Goal: Transaction & Acquisition: Book appointment/travel/reservation

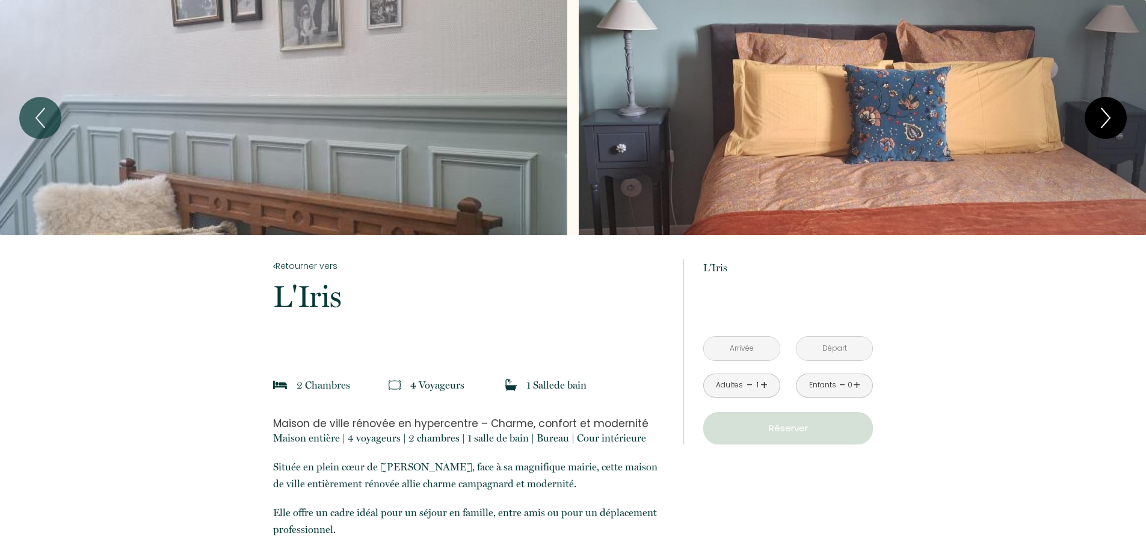
click at [1092, 107] on button "Next" at bounding box center [1106, 118] width 42 height 42
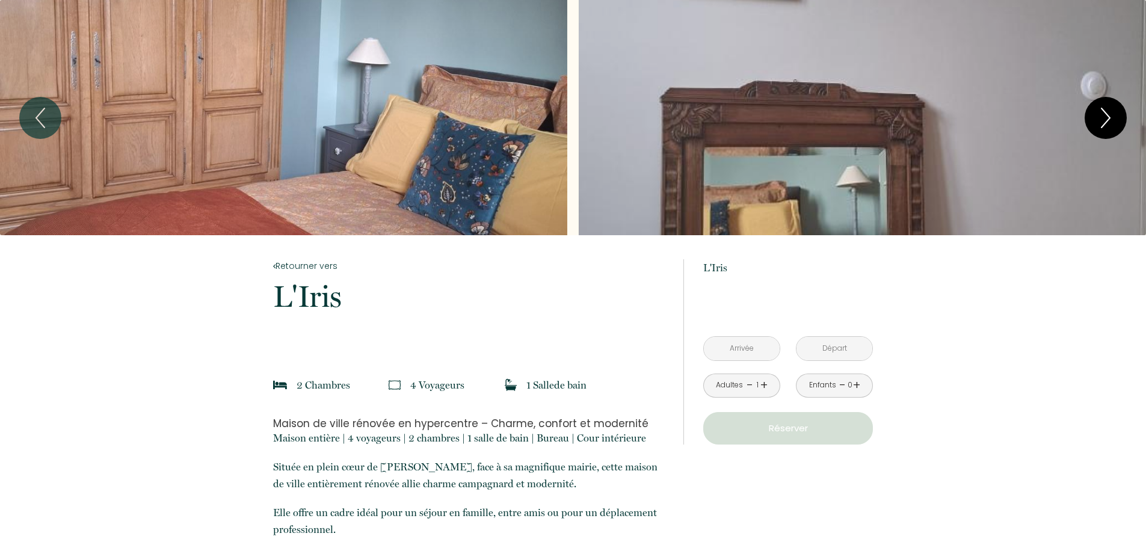
click at [1092, 107] on button "Next" at bounding box center [1106, 118] width 42 height 42
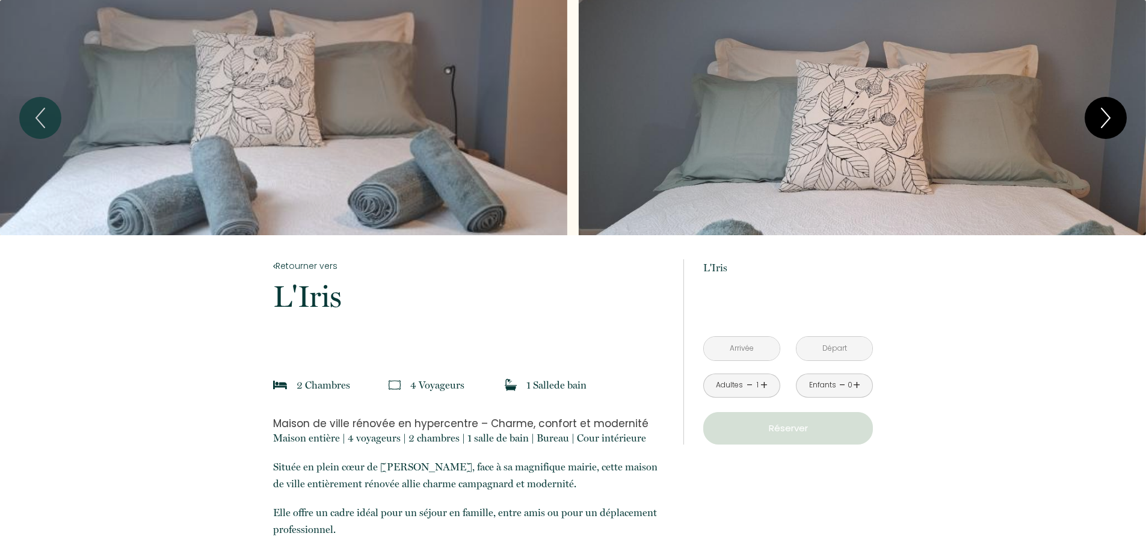
click at [1089, 110] on button "Next" at bounding box center [1106, 118] width 42 height 42
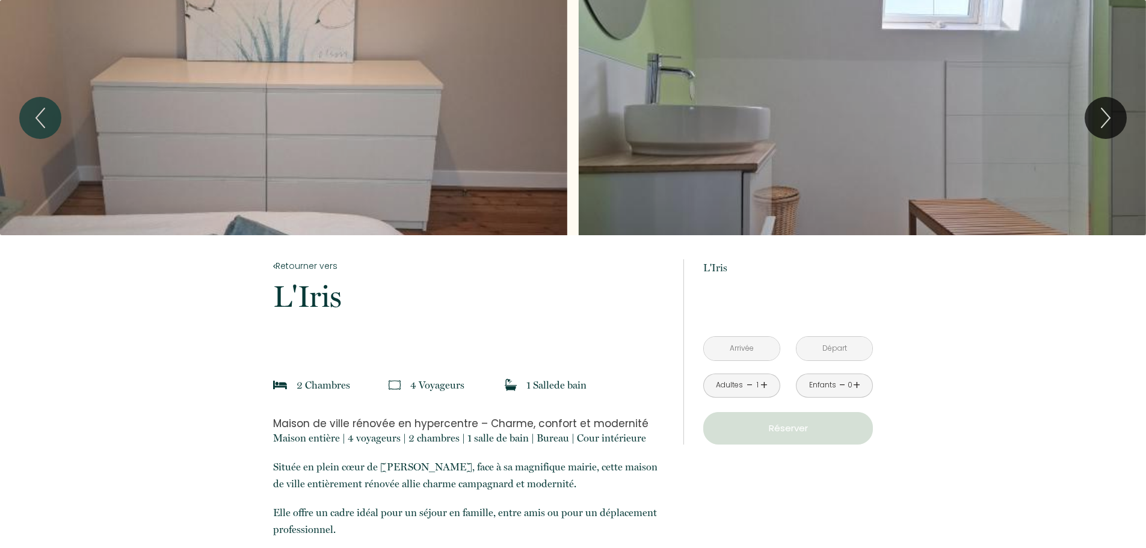
click at [699, 104] on div "Slideshow" at bounding box center [862, 117] width 567 height 235
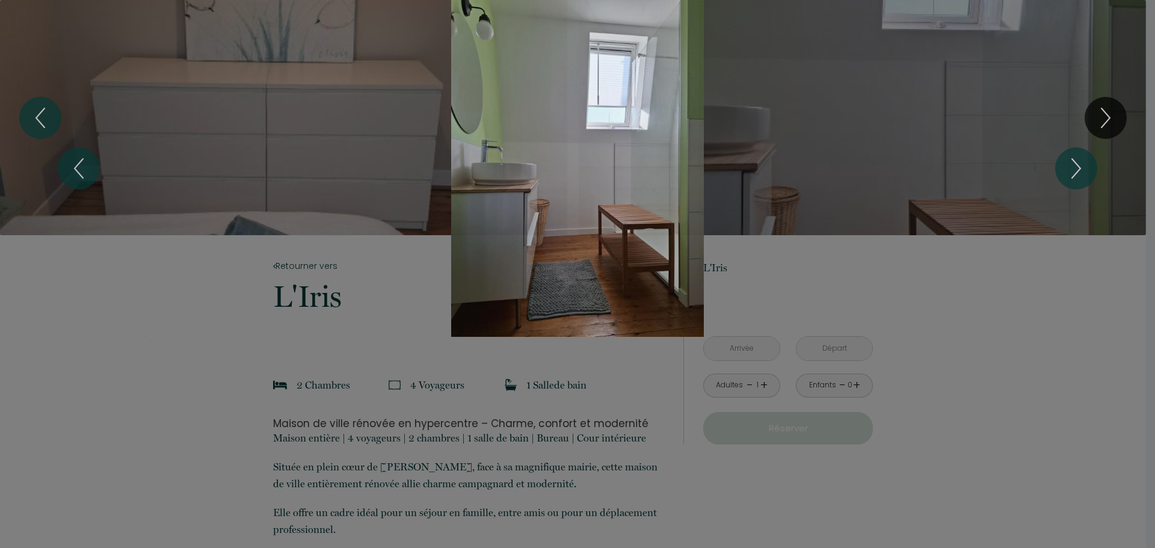
click at [819, 113] on div "Slideshow" at bounding box center [577, 168] width 867 height 337
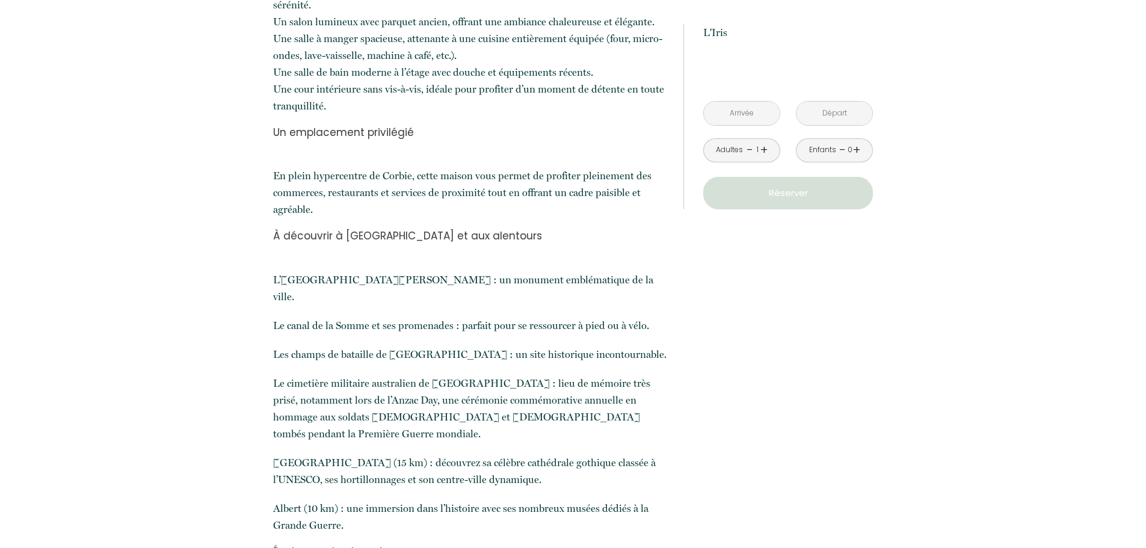
scroll to position [676, 0]
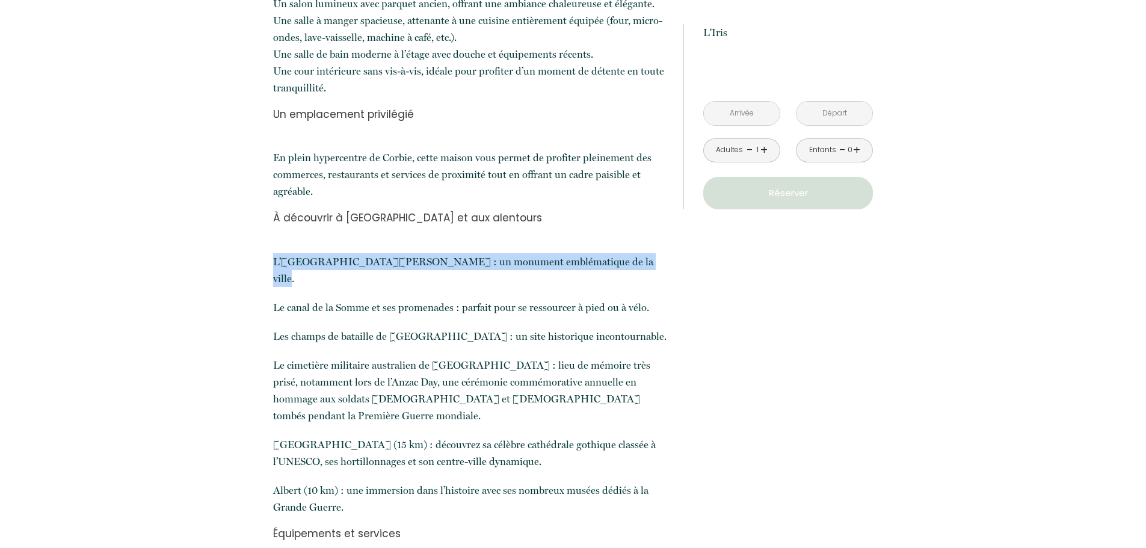
drag, startPoint x: 270, startPoint y: 255, endPoint x: 648, endPoint y: 261, distance: 378.0
click at [648, 261] on p "​L’abbaye Saint-Pierre de Corbie : un monument emblématique de la ville." at bounding box center [470, 270] width 395 height 34
drag, startPoint x: 547, startPoint y: 266, endPoint x: 250, endPoint y: 265, distance: 297.3
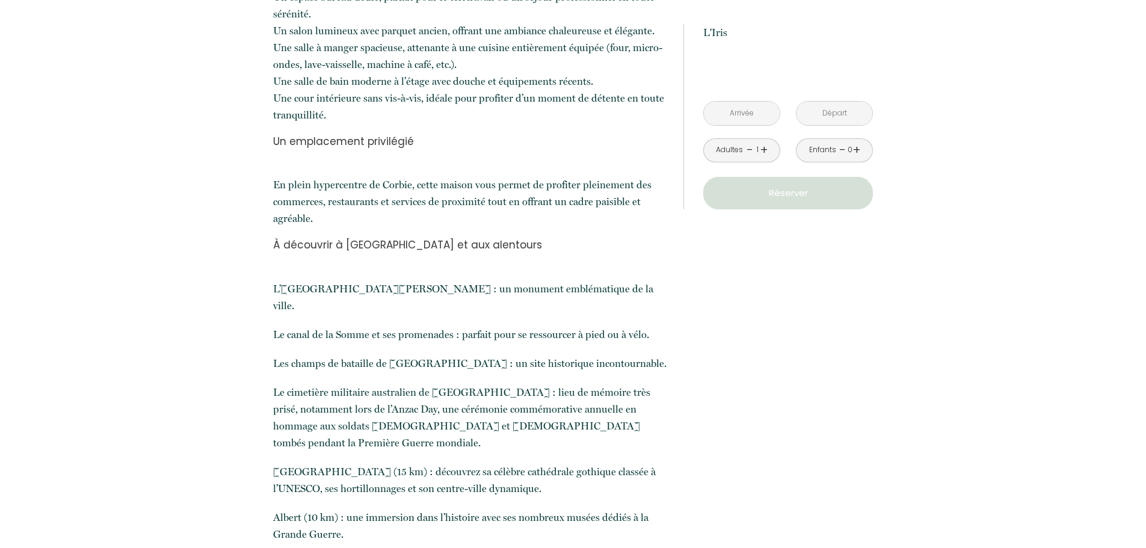
scroll to position [616, 0]
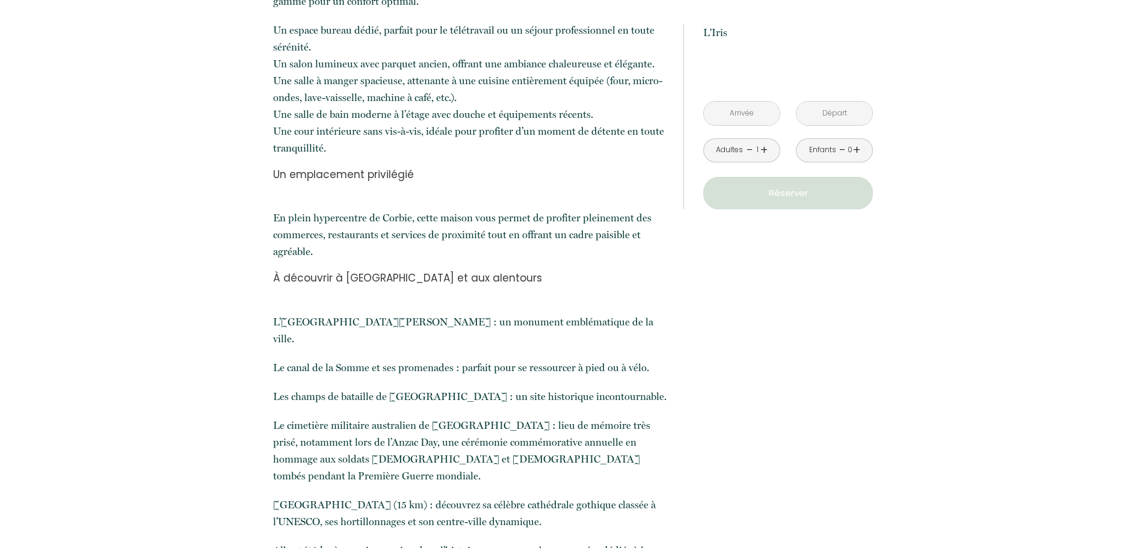
click at [856, 141] on link "+" at bounding box center [856, 150] width 7 height 19
click at [857, 141] on link "+" at bounding box center [856, 150] width 7 height 19
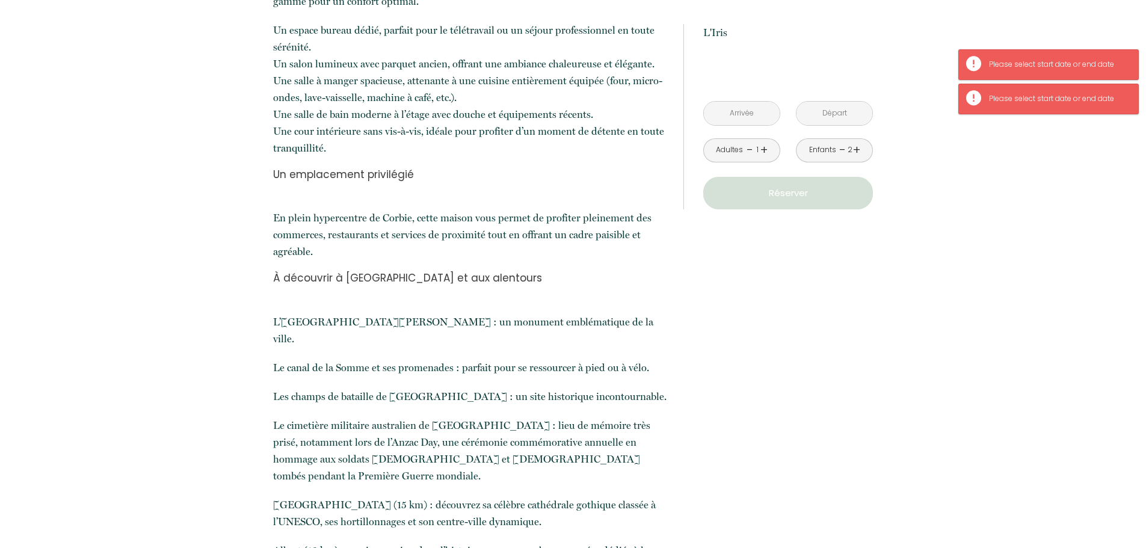
click at [811, 144] on div "Enfants" at bounding box center [822, 149] width 27 height 11
click at [840, 141] on link "-" at bounding box center [843, 150] width 7 height 19
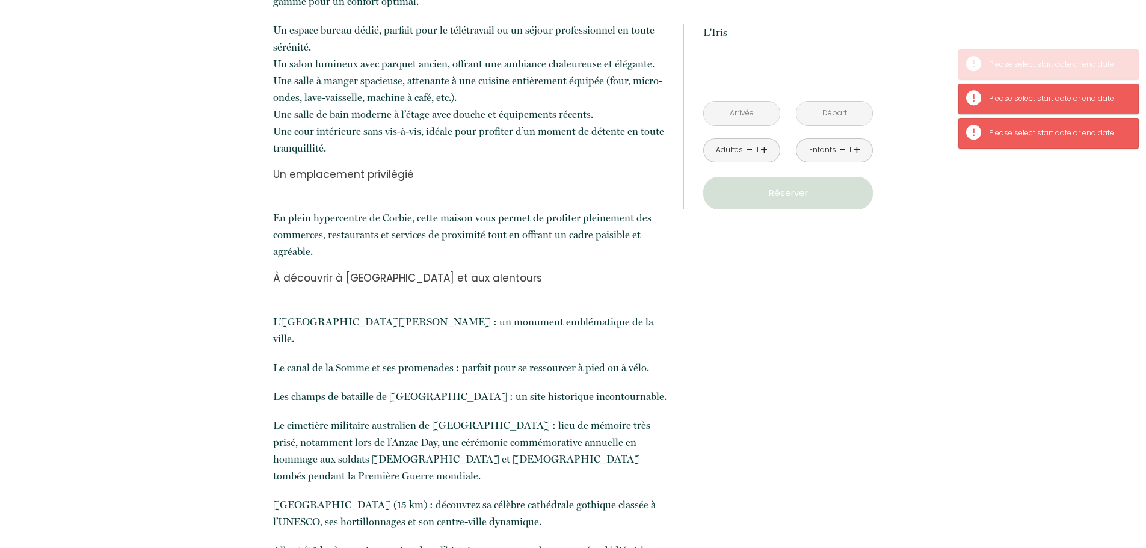
click at [838, 138] on div "Enfants - 1 +" at bounding box center [834, 150] width 77 height 24
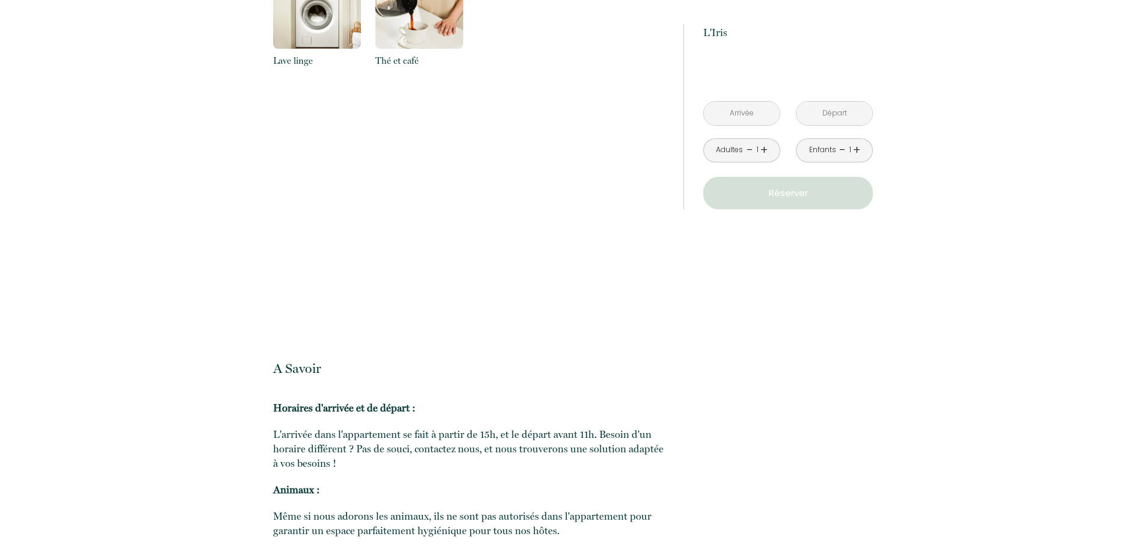
scroll to position [0, 0]
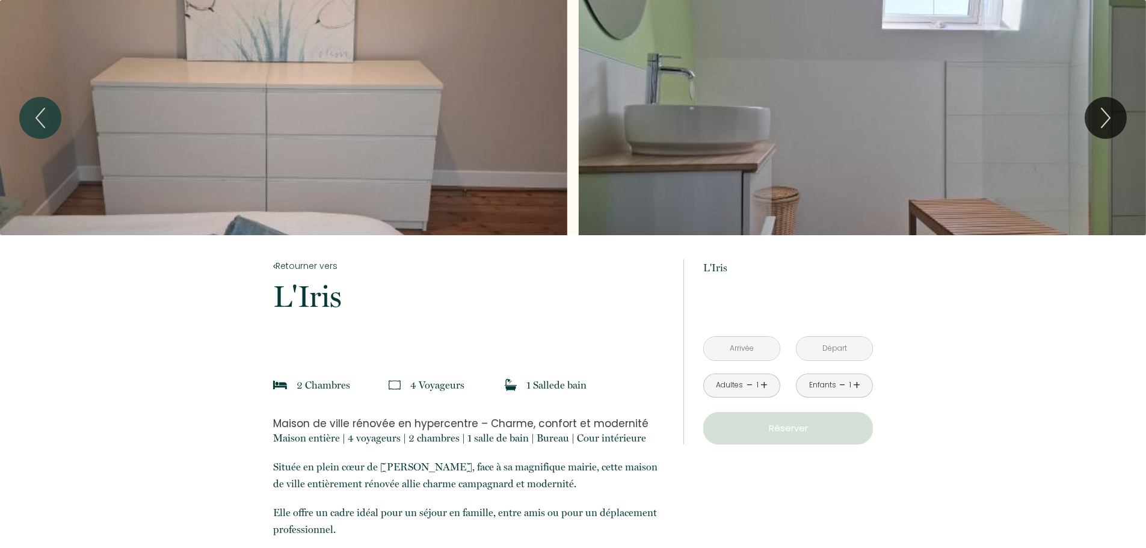
drag, startPoint x: 173, startPoint y: 389, endPoint x: 884, endPoint y: 123, distance: 759.2
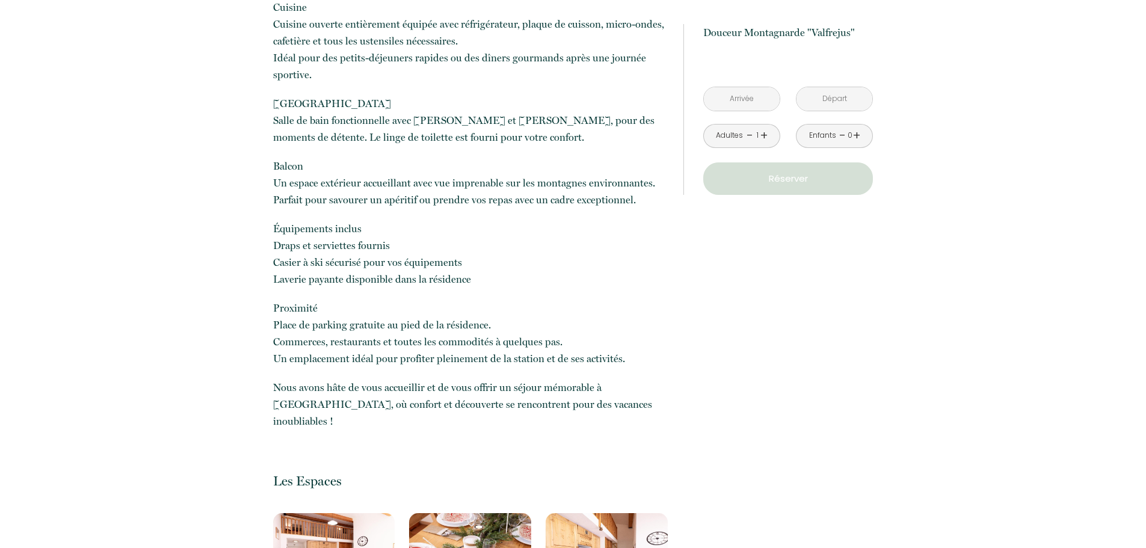
scroll to position [662, 0]
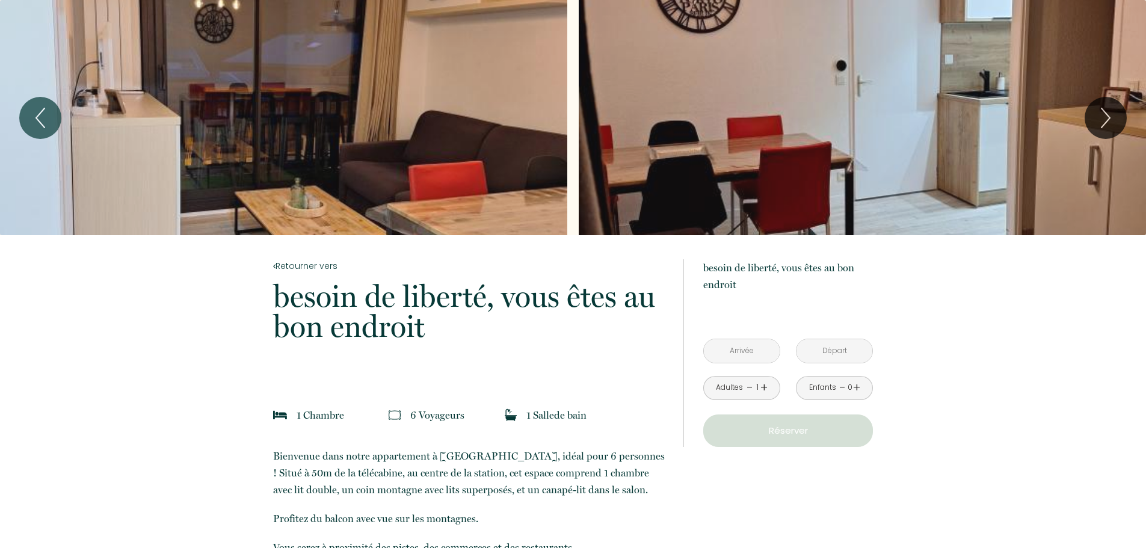
drag, startPoint x: 261, startPoint y: 305, endPoint x: 489, endPoint y: 323, distance: 229.4
drag, startPoint x: 531, startPoint y: 436, endPoint x: 540, endPoint y: 422, distance: 16.0
